Goal: Answer question/provide support: Share knowledge or assist other users

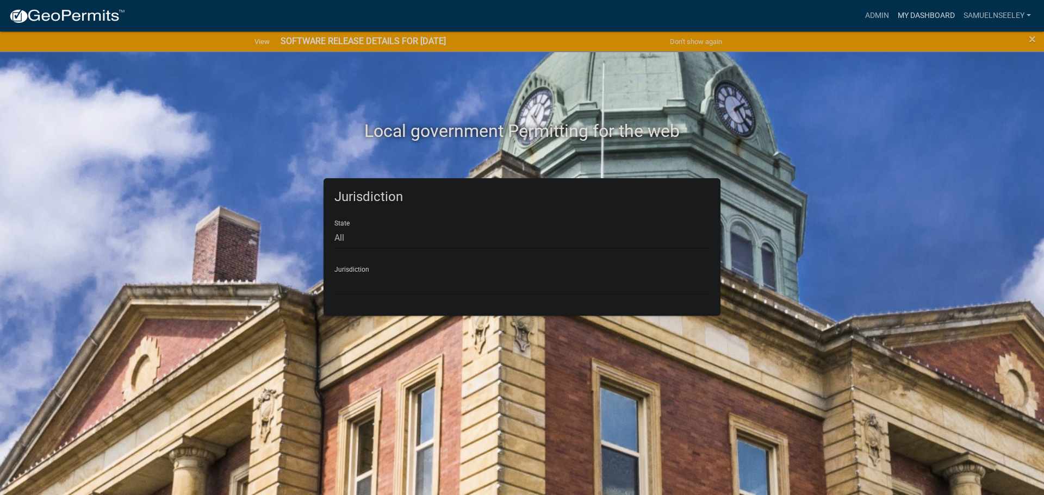
click at [908, 14] on link "My Dashboard" at bounding box center [927, 15] width 66 height 21
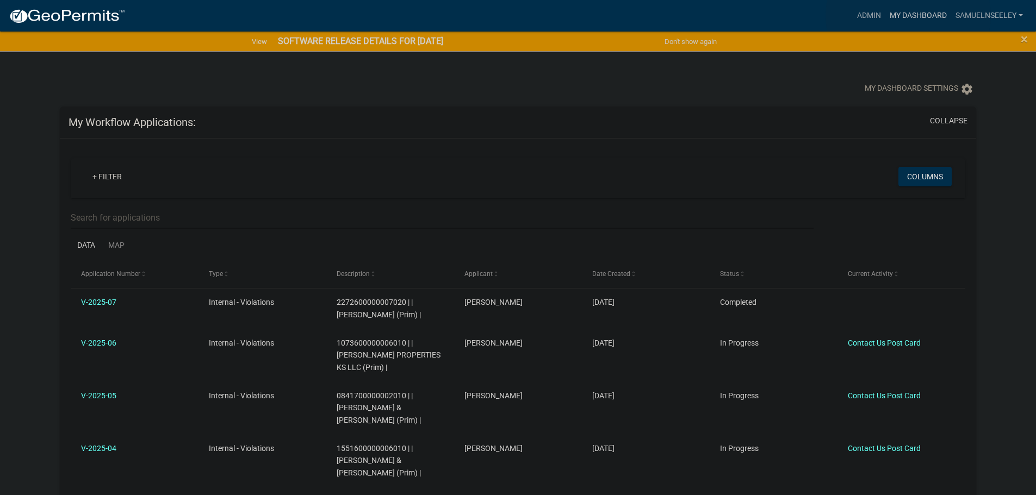
click at [908, 16] on link "My Dashboard" at bounding box center [918, 15] width 66 height 21
click at [863, 17] on link "Admin" at bounding box center [869, 15] width 33 height 21
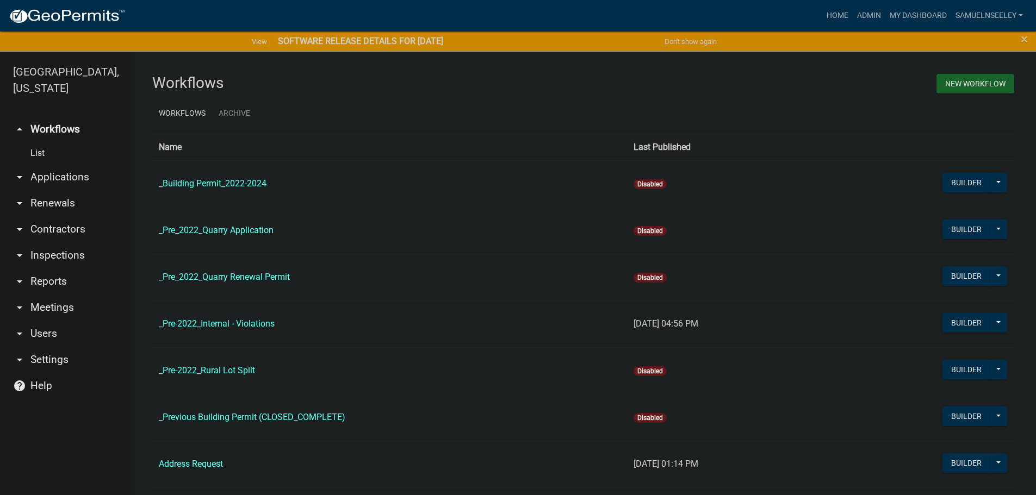
click at [41, 142] on link "List" at bounding box center [65, 153] width 131 height 22
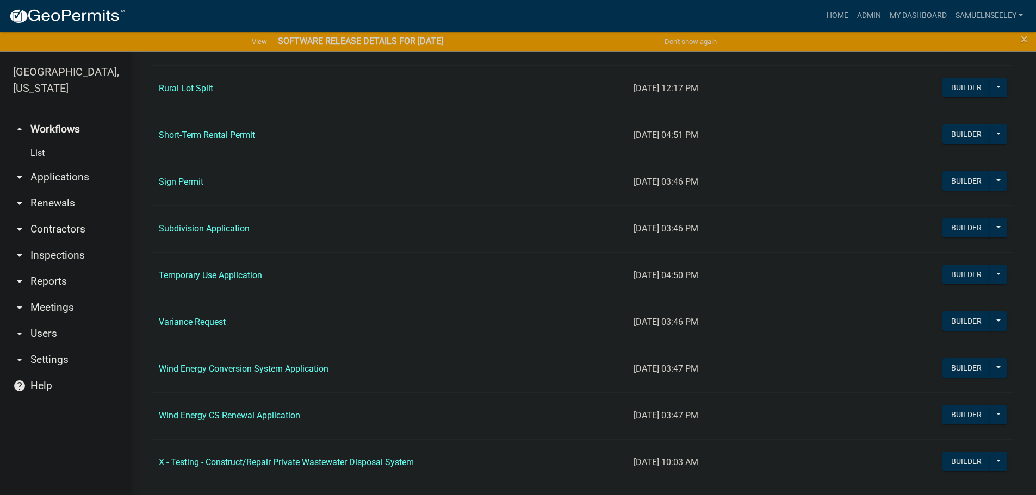
scroll to position [1197, 0]
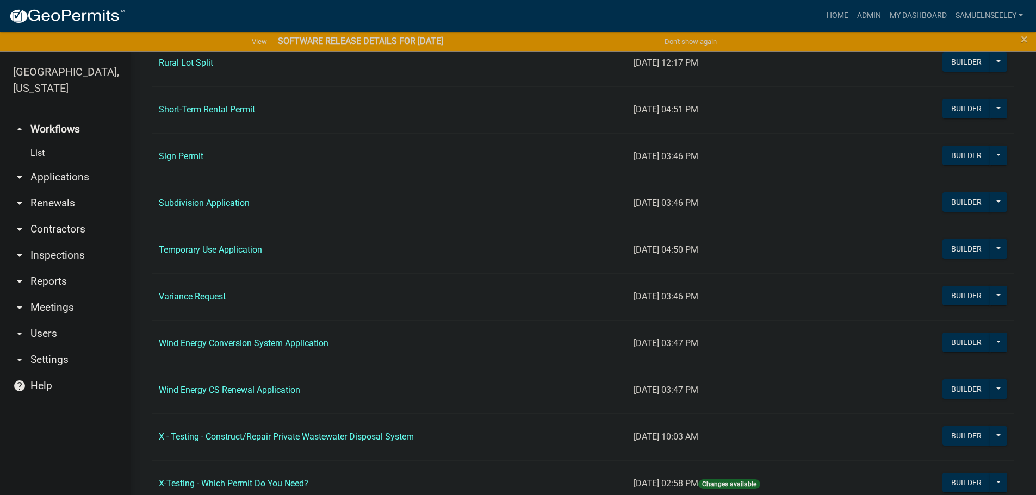
click at [193, 249] on link "Temporary Use Application" at bounding box center [210, 250] width 103 height 10
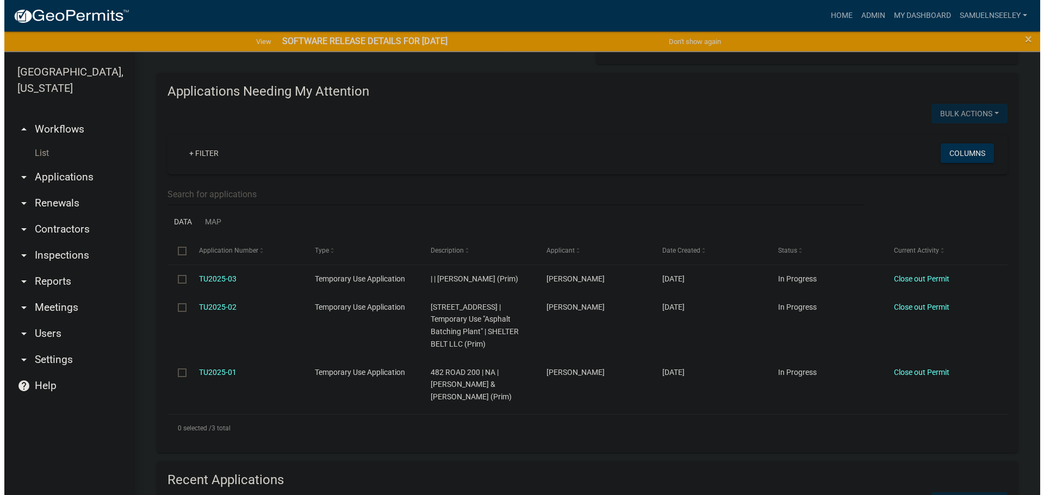
scroll to position [109, 0]
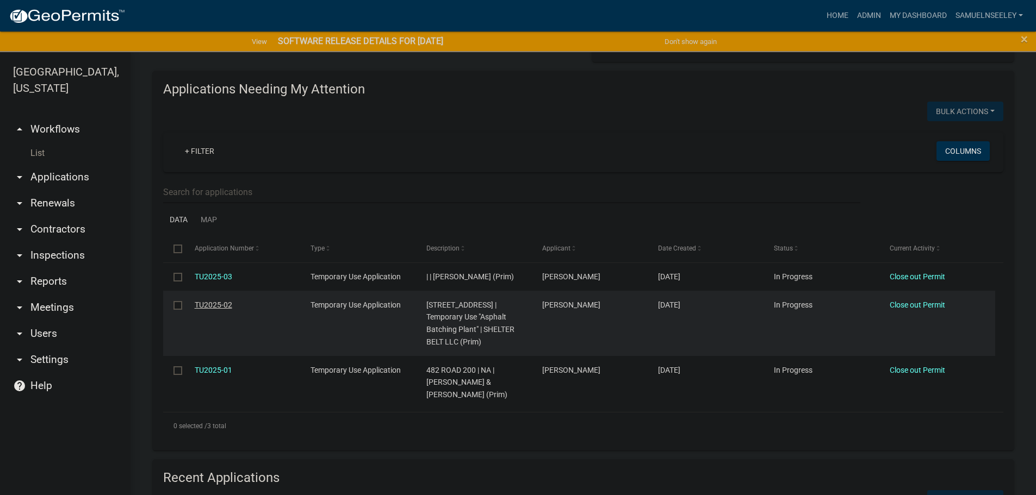
click at [212, 304] on link "TU2025-02" at bounding box center [214, 305] width 38 height 9
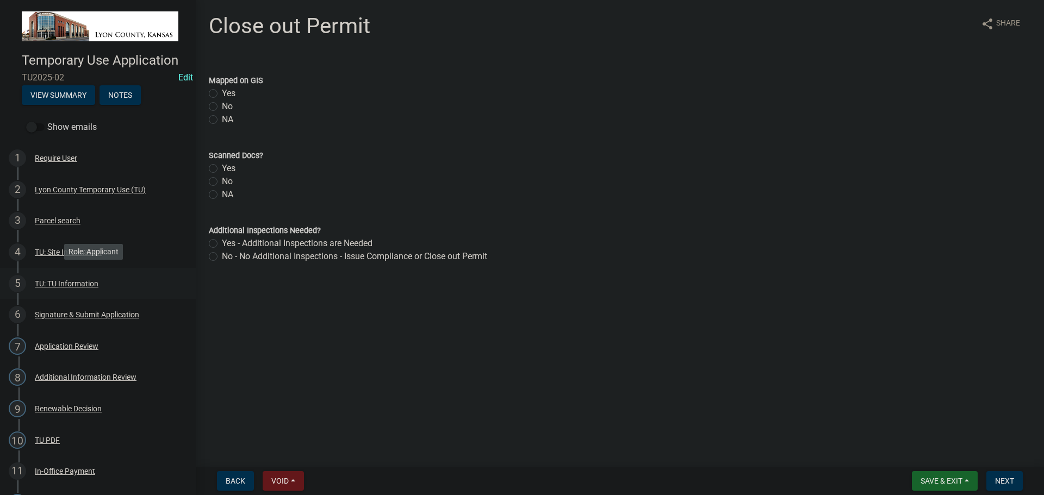
click at [50, 282] on div "TU: TU Information" at bounding box center [67, 284] width 64 height 8
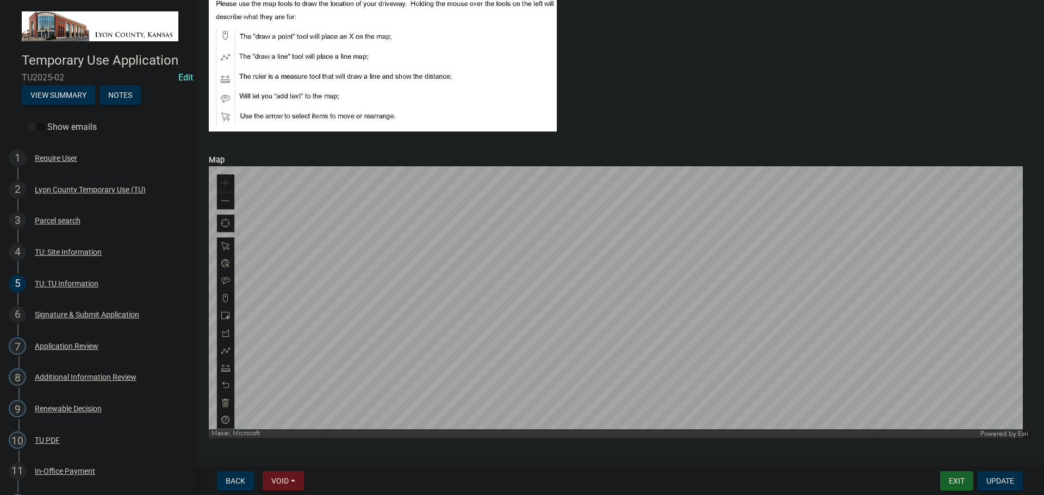
scroll to position [925, 0]
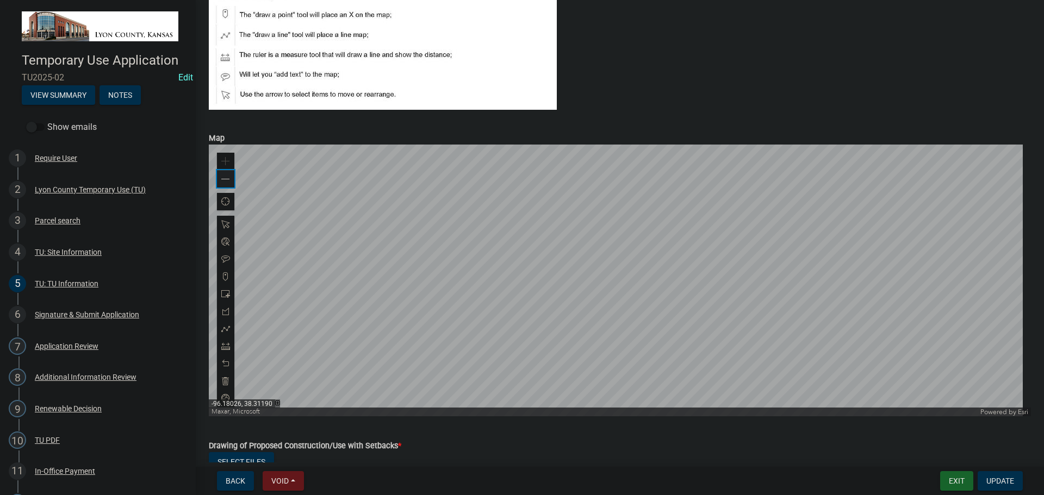
click at [229, 178] on span at bounding box center [225, 179] width 9 height 9
click at [228, 178] on span at bounding box center [225, 179] width 9 height 9
click at [227, 178] on span at bounding box center [225, 179] width 9 height 9
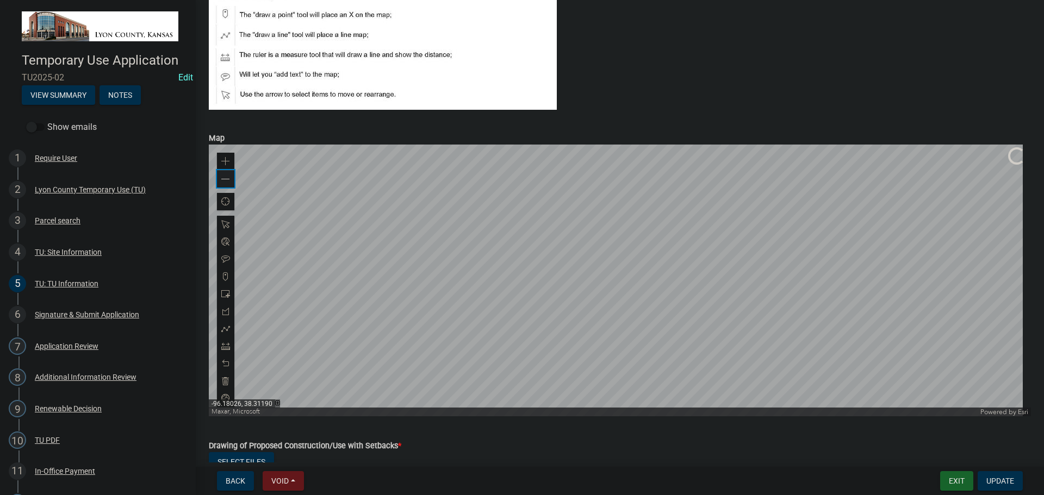
click at [227, 178] on span at bounding box center [225, 179] width 9 height 9
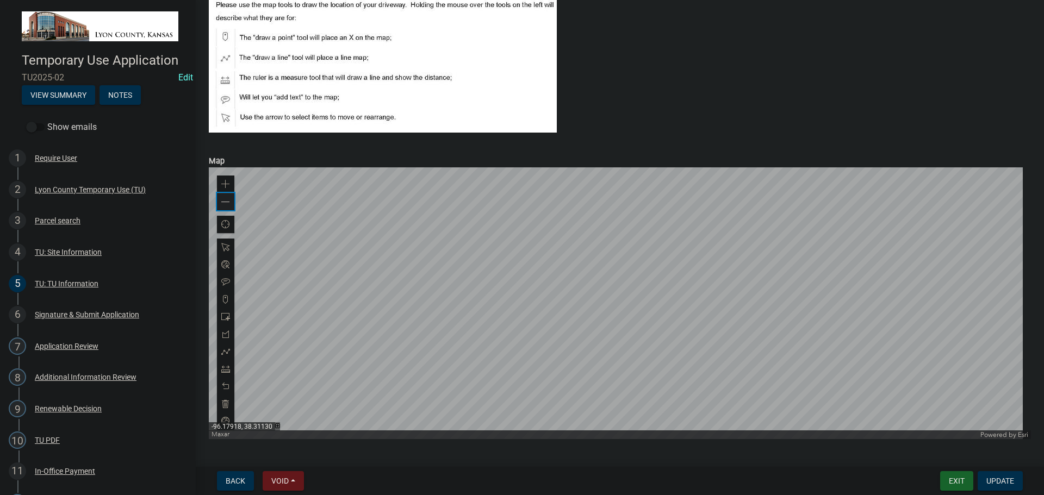
scroll to position [870, 0]
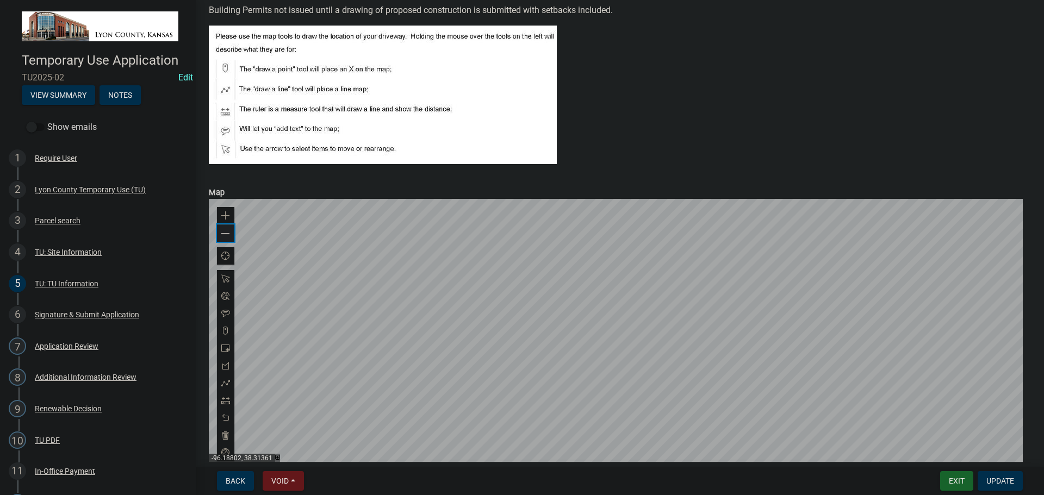
click at [224, 233] on span at bounding box center [225, 234] width 9 height 9
click at [222, 230] on span at bounding box center [225, 234] width 9 height 9
click at [50, 219] on div "Parcel search" at bounding box center [58, 221] width 46 height 8
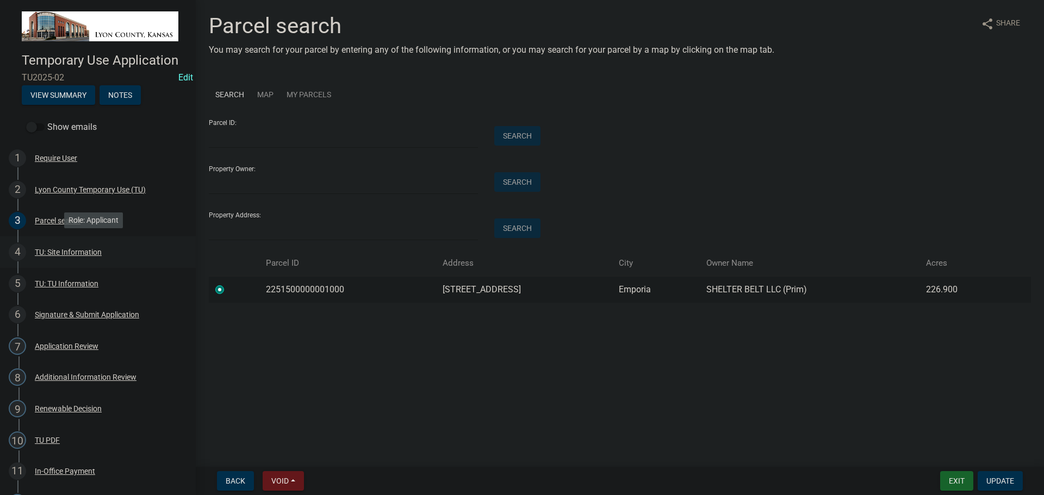
click at [63, 249] on div "TU: Site Information" at bounding box center [68, 253] width 67 height 8
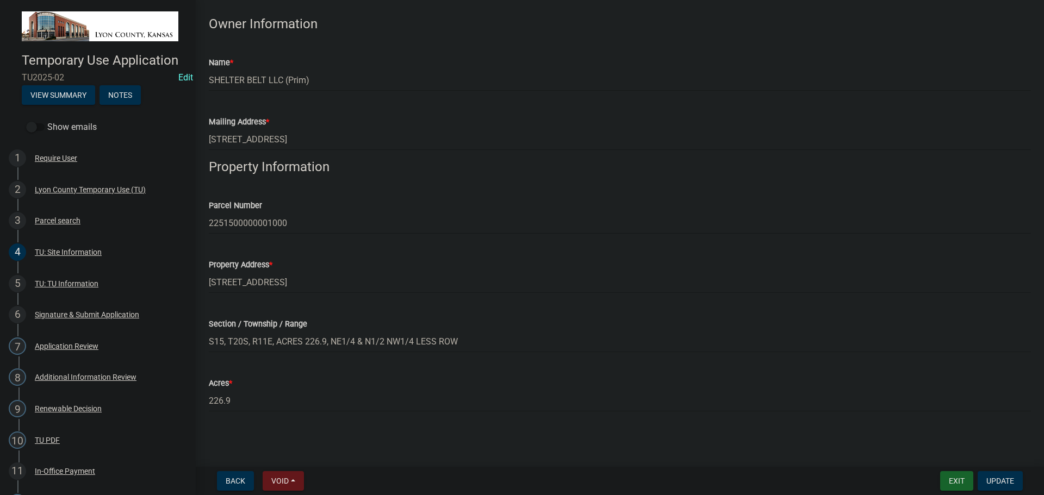
scroll to position [45, 0]
click at [49, 345] on div "Application Review" at bounding box center [67, 347] width 64 height 8
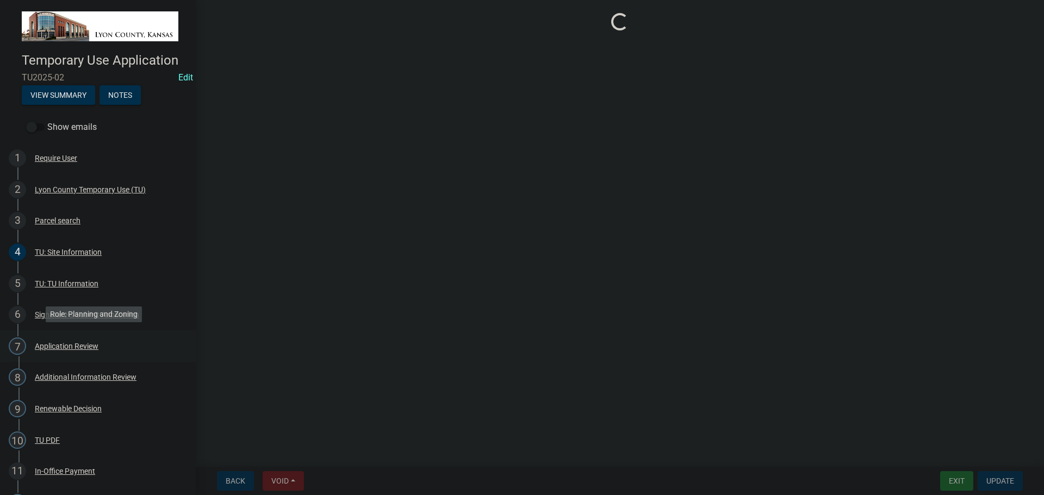
scroll to position [0, 0]
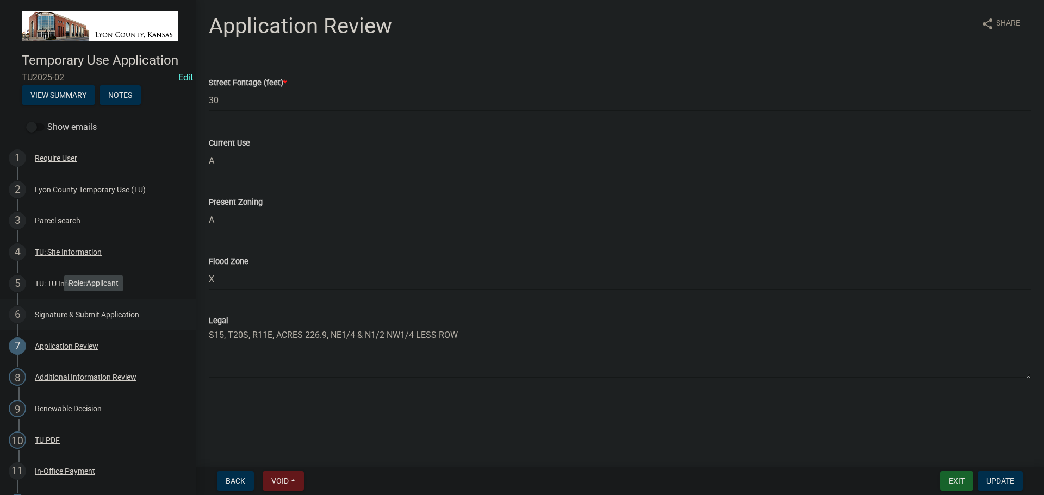
click at [58, 314] on div "Signature & Submit Application" at bounding box center [87, 315] width 104 height 8
